Goal: Information Seeking & Learning: Check status

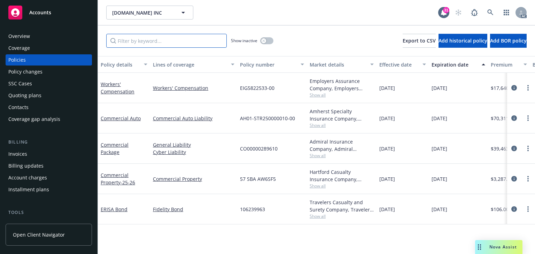
click at [119, 42] on input "Filter by keyword..." at bounding box center [166, 41] width 121 height 14
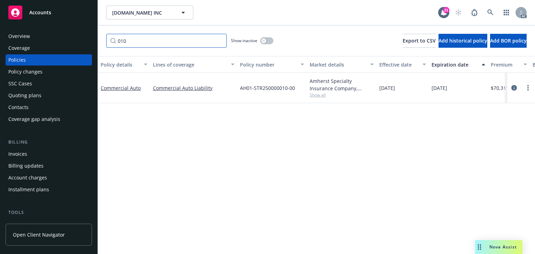
type input "010"
click at [323, 95] on span "Show all" at bounding box center [342, 95] width 64 height 6
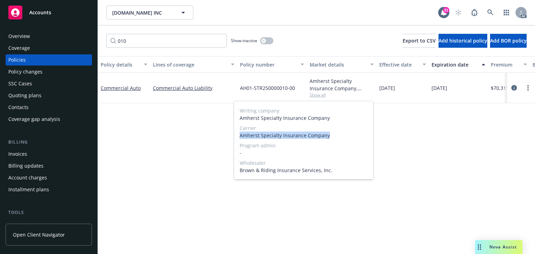
drag, startPoint x: 314, startPoint y: 134, endPoint x: 237, endPoint y: 134, distance: 77.3
click at [237, 134] on div "Writing company Amherst Specialty Insurance Company Carrier Amherst Specialty I…" at bounding box center [303, 140] width 139 height 78
copy span "Amherst Specialty Insurance Company"
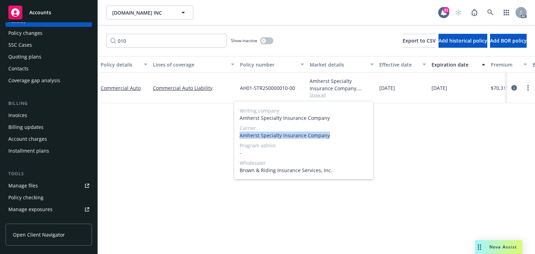
scroll to position [84, 0]
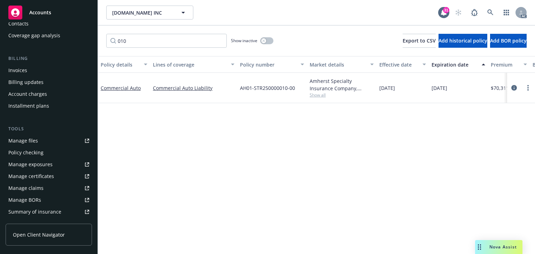
click at [36, 163] on div "Manage exposures" at bounding box center [30, 164] width 44 height 11
click at [513, 86] on icon "circleInformation" at bounding box center [514, 88] width 6 height 6
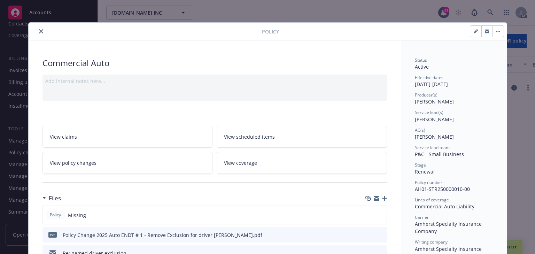
click at [128, 162] on link "View policy changes" at bounding box center [128, 163] width 170 height 22
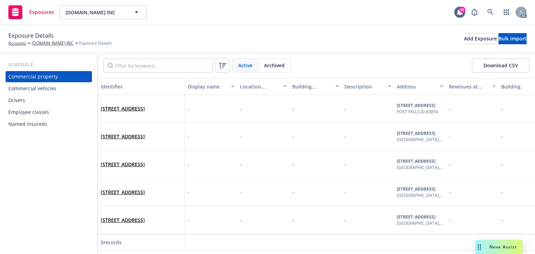
click at [47, 101] on div "Drivers" at bounding box center [48, 100] width 81 height 11
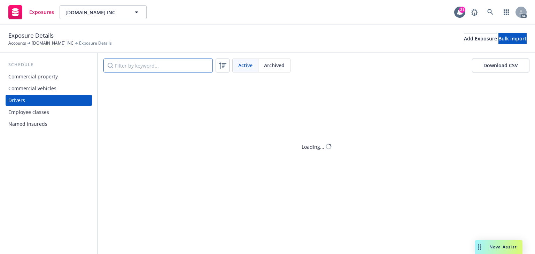
click at [115, 65] on input "Filter by keyword..." at bounding box center [157, 66] width 109 height 14
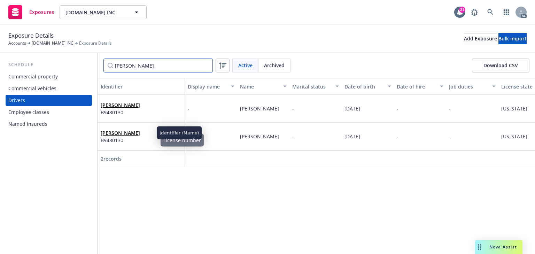
type input "[PERSON_NAME]"
click at [133, 132] on link "[PERSON_NAME]" at bounding box center [120, 133] width 39 height 7
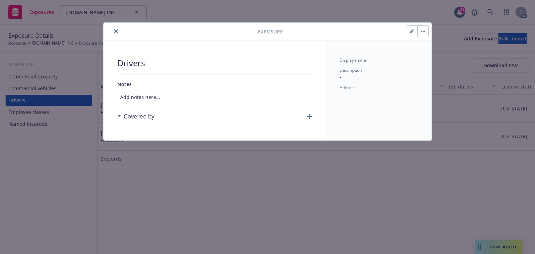
click at [115, 32] on icon "close" at bounding box center [116, 31] width 4 height 4
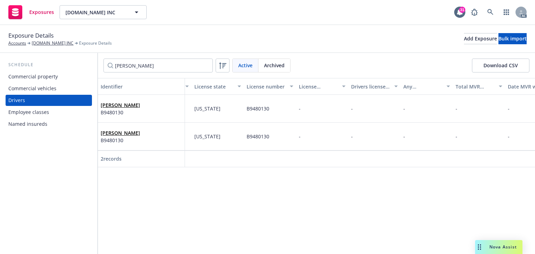
scroll to position [0, 329]
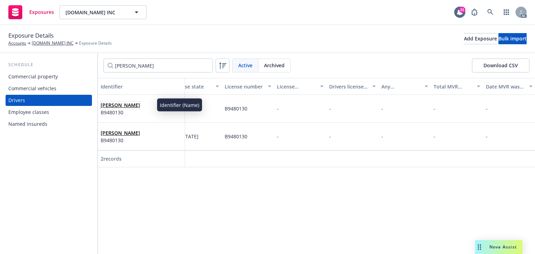
click at [124, 103] on link "[PERSON_NAME]" at bounding box center [120, 105] width 39 height 7
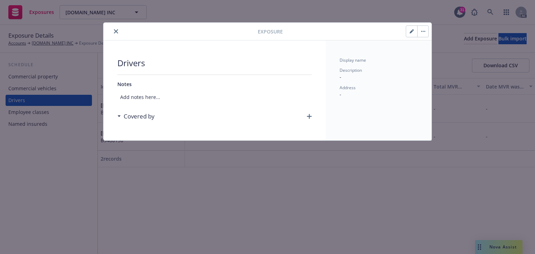
drag, startPoint x: 421, startPoint y: 31, endPoint x: 424, endPoint y: 34, distance: 4.2
click at [422, 31] on icon "button" at bounding box center [423, 31] width 4 height 1
drag, startPoint x: 433, startPoint y: 47, endPoint x: 378, endPoint y: 74, distance: 61.7
click at [433, 47] on link "Archive" at bounding box center [438, 51] width 40 height 14
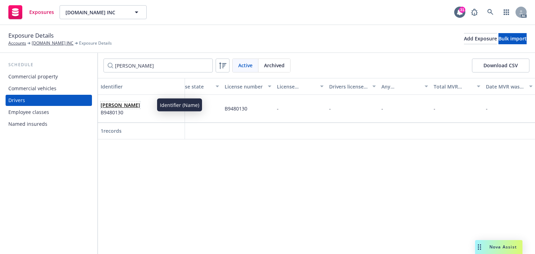
click at [119, 103] on link "[PERSON_NAME]" at bounding box center [120, 105] width 39 height 7
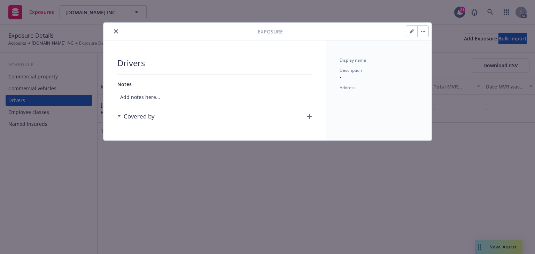
click at [311, 116] on icon "button" at bounding box center [309, 116] width 5 height 5
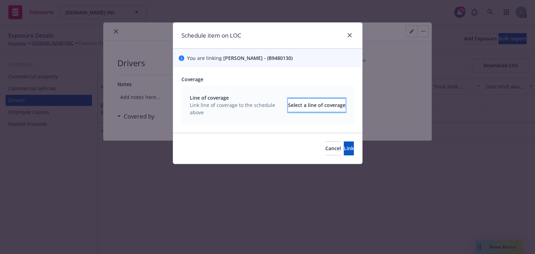
click at [288, 107] on div "Select a line of coverage" at bounding box center [316, 105] width 57 height 13
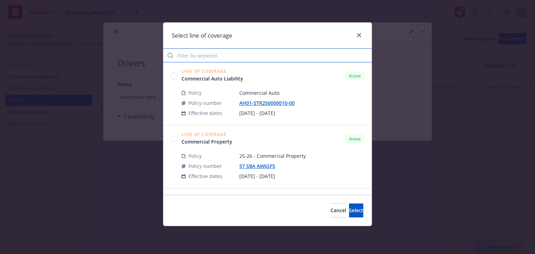
click at [226, 55] on input "Filter by keyword" at bounding box center [267, 55] width 208 height 14
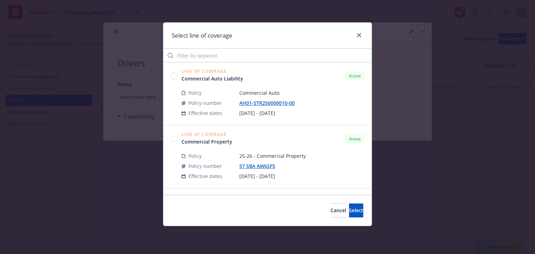
click at [208, 91] on div "Policy" at bounding box center [207, 92] width 52 height 7
click at [169, 75] on div "Line of Coverage Commercial Auto Liability Active Policy Commercial Auto Policy…" at bounding box center [267, 93] width 208 height 63
click at [171, 75] on circle at bounding box center [174, 75] width 7 height 7
click at [354, 211] on button "Select" at bounding box center [356, 210] width 14 height 14
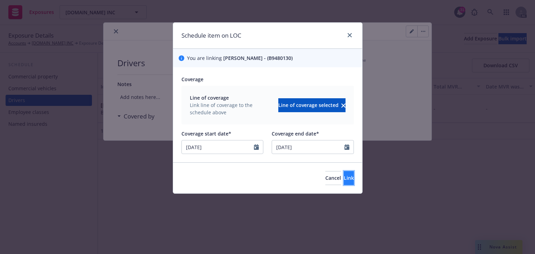
click at [349, 180] on button "Link" at bounding box center [349, 178] width 10 height 14
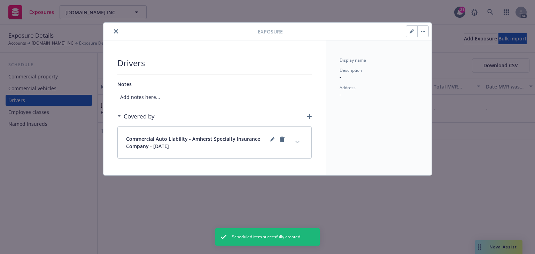
click at [300, 145] on button "expand content" at bounding box center [297, 142] width 11 height 11
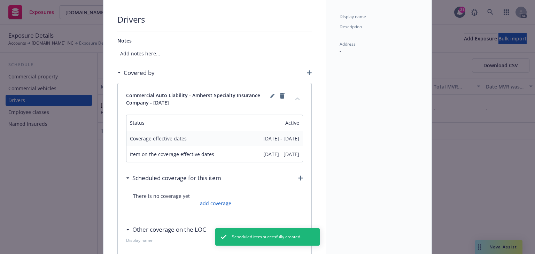
scroll to position [56, 0]
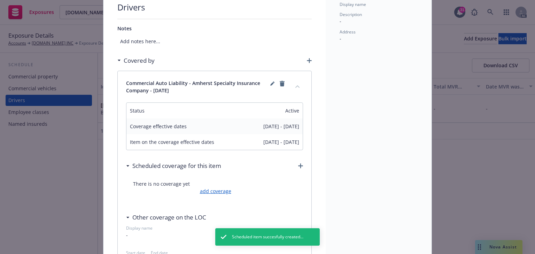
click at [222, 189] on link "add coverage" at bounding box center [214, 190] width 33 height 7
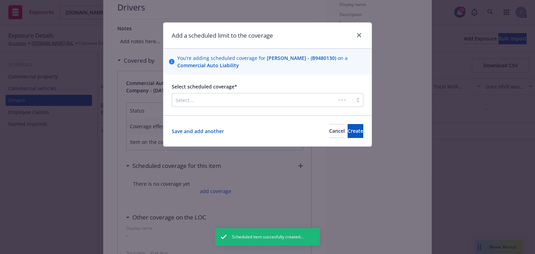
click at [197, 100] on div at bounding box center [254, 100] width 157 height 8
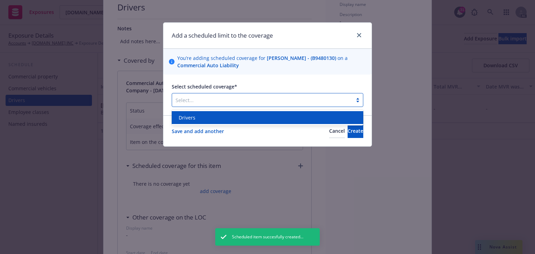
click at [205, 119] on div "Drivers" at bounding box center [267, 117] width 183 height 7
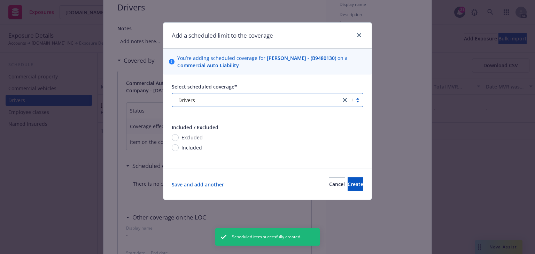
click at [195, 147] on span "Included" at bounding box center [191, 147] width 21 height 7
click at [179, 147] on input "Included" at bounding box center [175, 147] width 7 height 7
radio input "true"
click at [348, 186] on span "Create" at bounding box center [356, 184] width 16 height 7
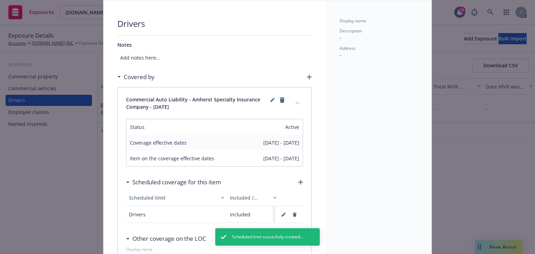
scroll to position [0, 0]
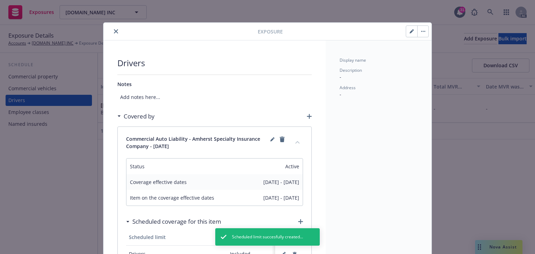
click at [116, 31] on button "close" at bounding box center [116, 31] width 8 height 8
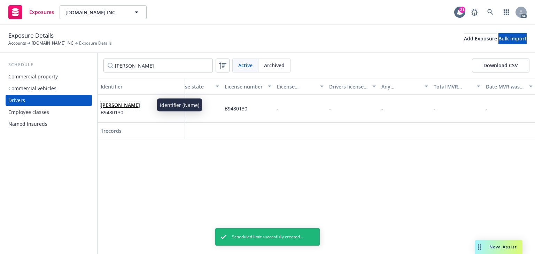
click at [140, 106] on link "[PERSON_NAME]" at bounding box center [120, 105] width 39 height 7
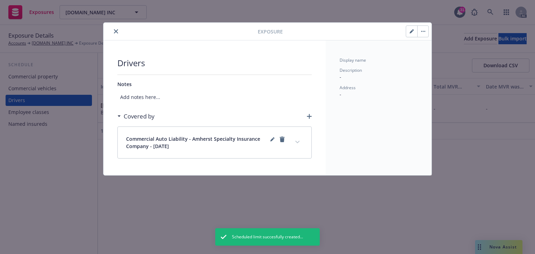
click at [406, 35] on button "button" at bounding box center [411, 31] width 11 height 11
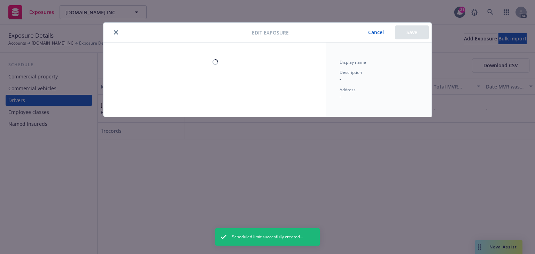
select select "CA"
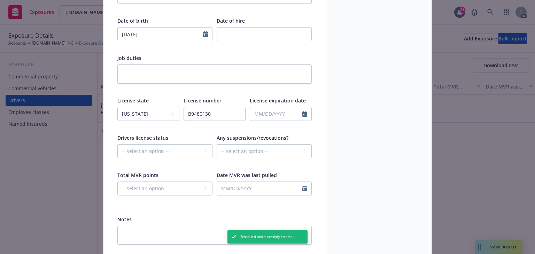
scroll to position [154, 0]
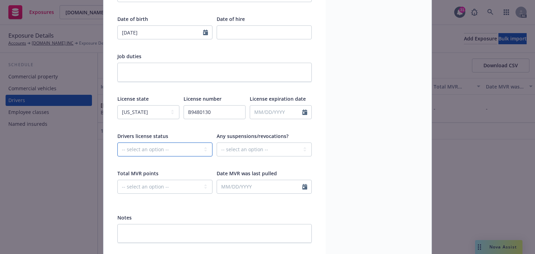
click at [167, 143] on select "-- select an option -- Cancelled Denied Disqualified Expired Invalid Limited No…" at bounding box center [164, 149] width 95 height 14
drag, startPoint x: 439, startPoint y: 173, endPoint x: 419, endPoint y: 168, distance: 20.0
click at [438, 173] on div "Edit exposure Cancel Save Display name First name [PERSON_NAME] Middle name [PE…" at bounding box center [267, 127] width 535 height 254
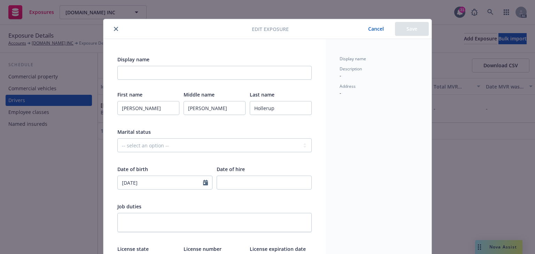
scroll to position [0, 0]
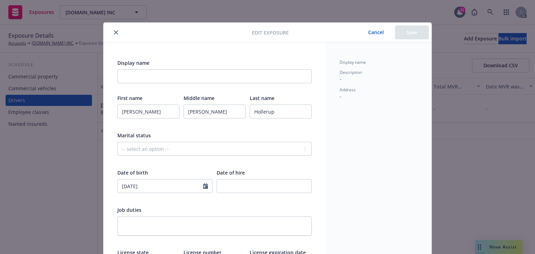
click at [373, 32] on button "Cancel" at bounding box center [376, 32] width 38 height 14
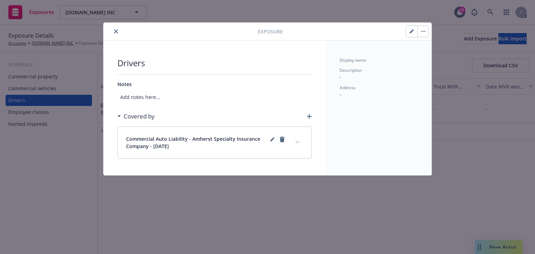
click at [114, 29] on icon "close" at bounding box center [116, 31] width 4 height 4
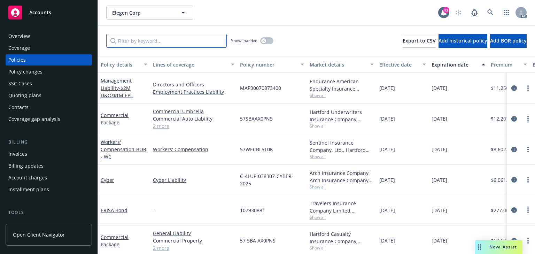
click at [132, 41] on input "Filter by keyword..." at bounding box center [166, 41] width 121 height 14
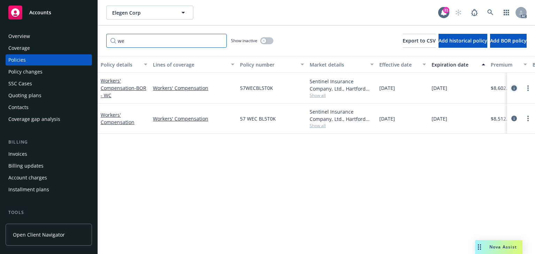
type input "we"
click at [513, 86] on icon "circleInformation" at bounding box center [514, 88] width 6 height 6
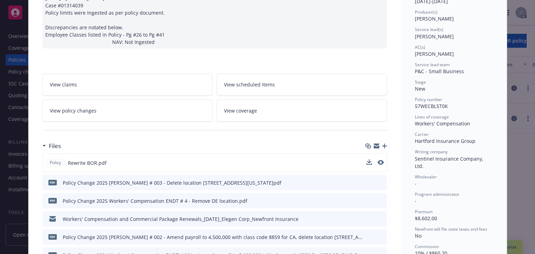
scroll to position [84, 0]
click at [103, 110] on link "View policy changes" at bounding box center [128, 110] width 170 height 22
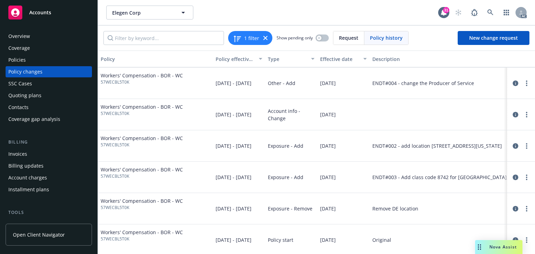
scroll to position [100, 0]
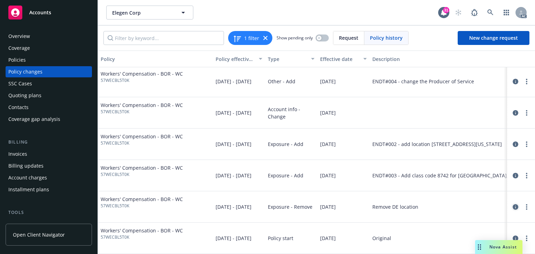
click at [513, 204] on icon "circleInformation" at bounding box center [516, 207] width 6 height 6
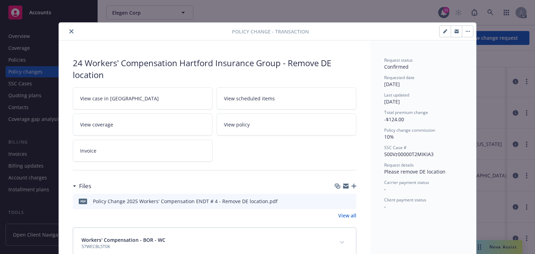
scroll to position [18, 0]
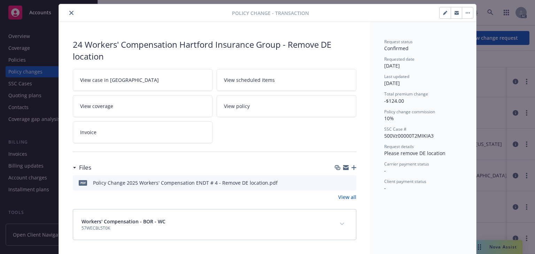
click at [153, 76] on link "View case in SSC" at bounding box center [143, 80] width 140 height 22
click at [71, 12] on button "close" at bounding box center [71, 13] width 8 height 8
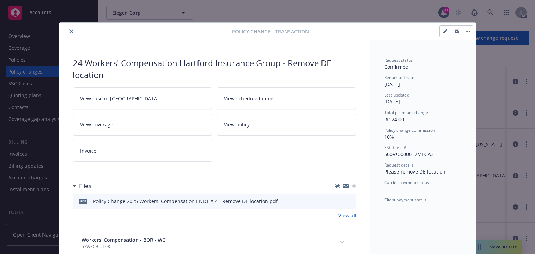
scroll to position [18, 0]
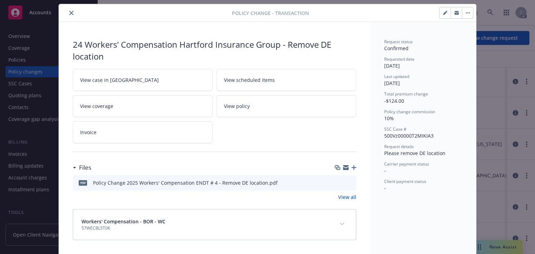
click at [71, 11] on button "close" at bounding box center [71, 13] width 8 height 8
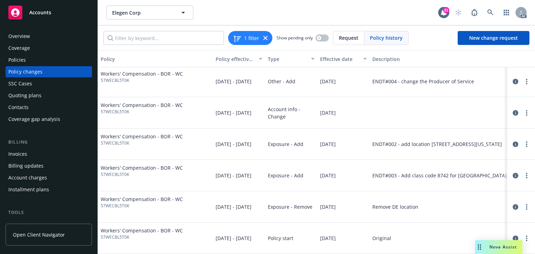
click at [33, 63] on div "Policies" at bounding box center [48, 59] width 81 height 11
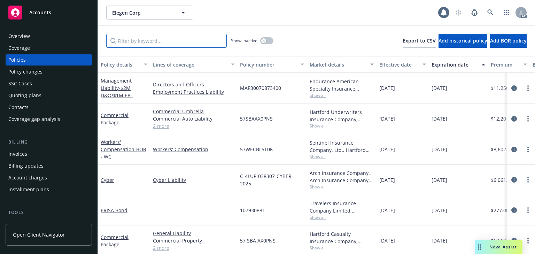
click at [117, 38] on input "Filter by keyword..." at bounding box center [166, 41] width 121 height 14
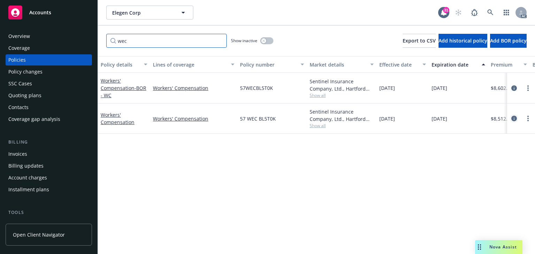
type input "wec"
click at [515, 117] on icon "circleInformation" at bounding box center [514, 119] width 6 height 6
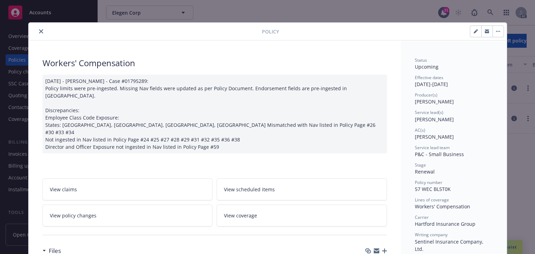
click at [103, 204] on link "View policy changes" at bounding box center [128, 215] width 170 height 22
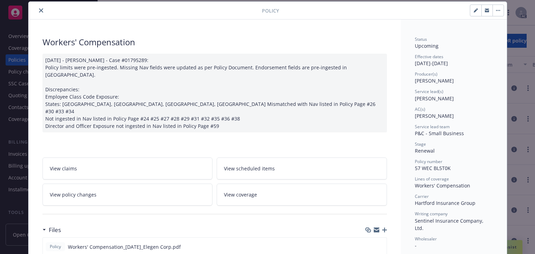
click at [39, 8] on icon "close" at bounding box center [41, 10] width 4 height 4
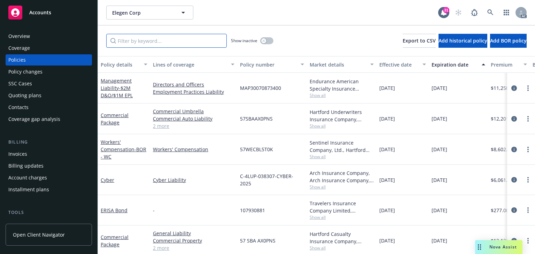
click at [144, 45] on input "Filter by keyword..." at bounding box center [166, 41] width 121 height 14
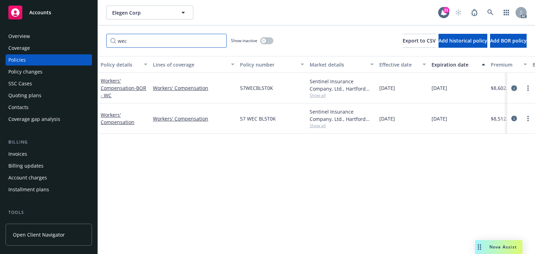
type input "wec"
click at [515, 88] on icon "circleInformation" at bounding box center [514, 88] width 6 height 6
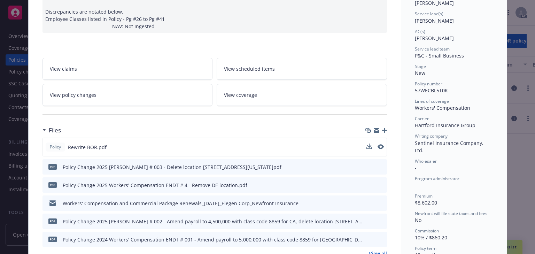
scroll to position [105, 0]
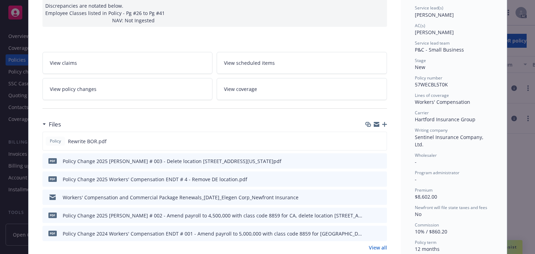
click at [111, 83] on link "View policy changes" at bounding box center [128, 89] width 170 height 22
